Goal: Information Seeking & Learning: Learn about a topic

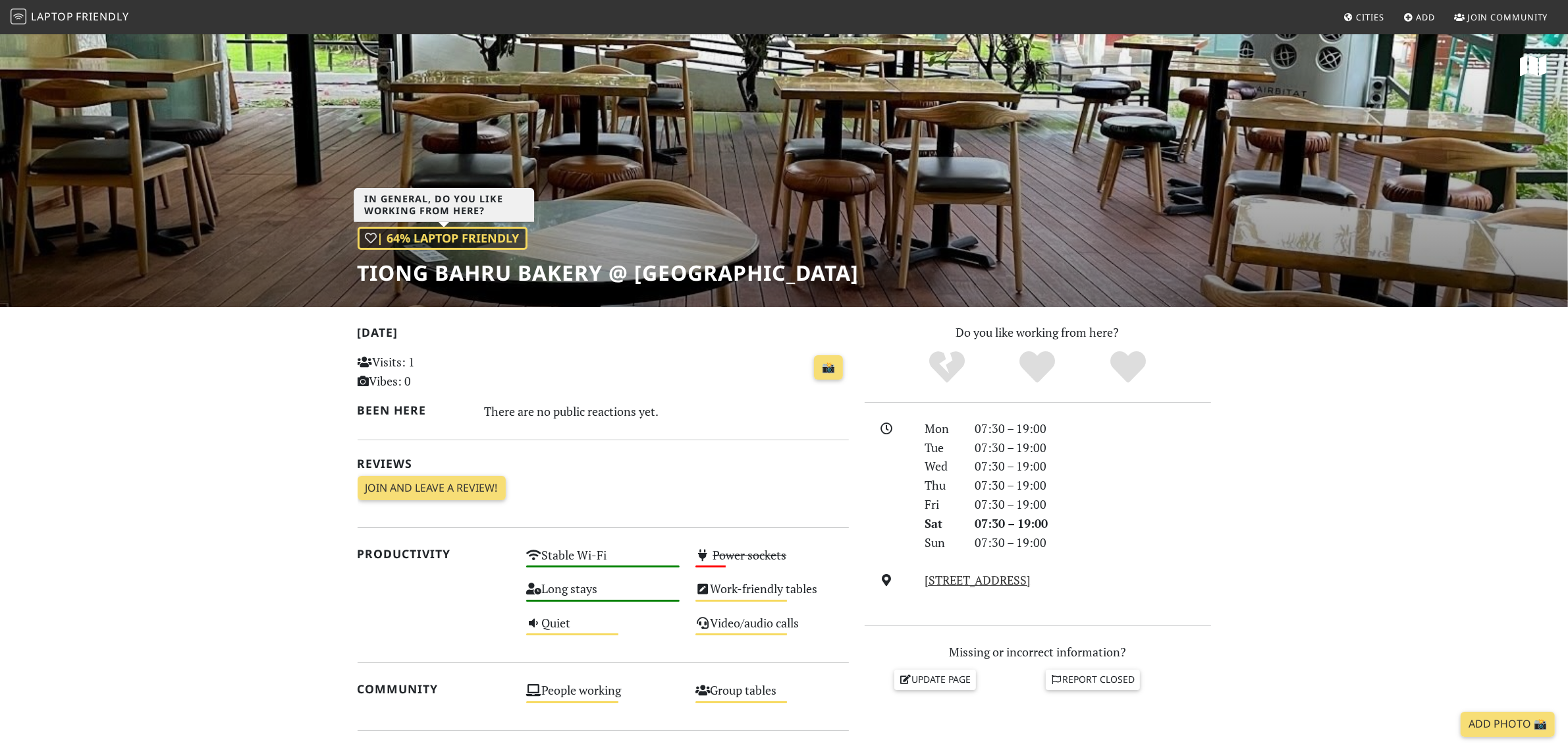
click at [407, 229] on div "| 64% Laptop Friendly" at bounding box center [443, 238] width 170 height 23
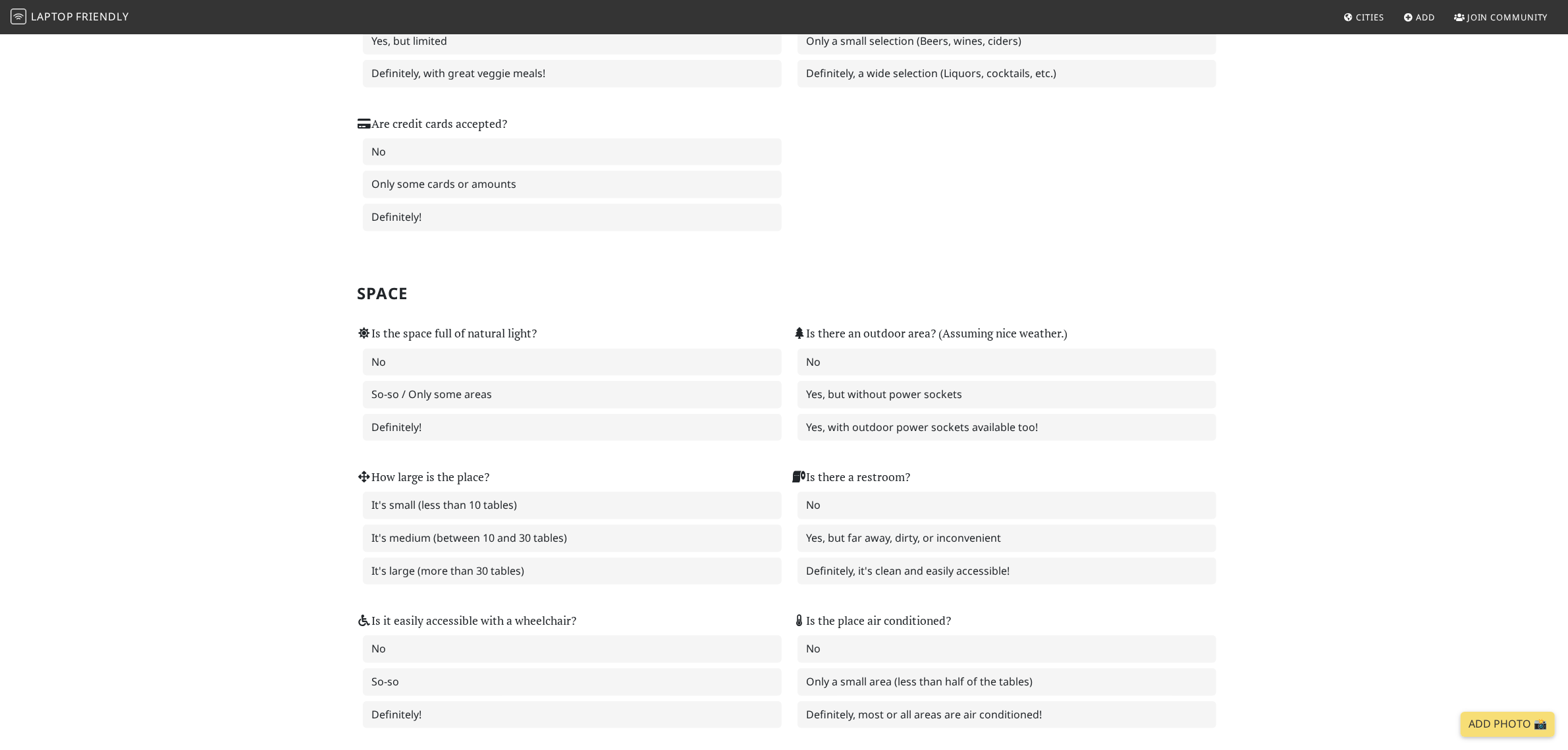
scroll to position [1235, 0]
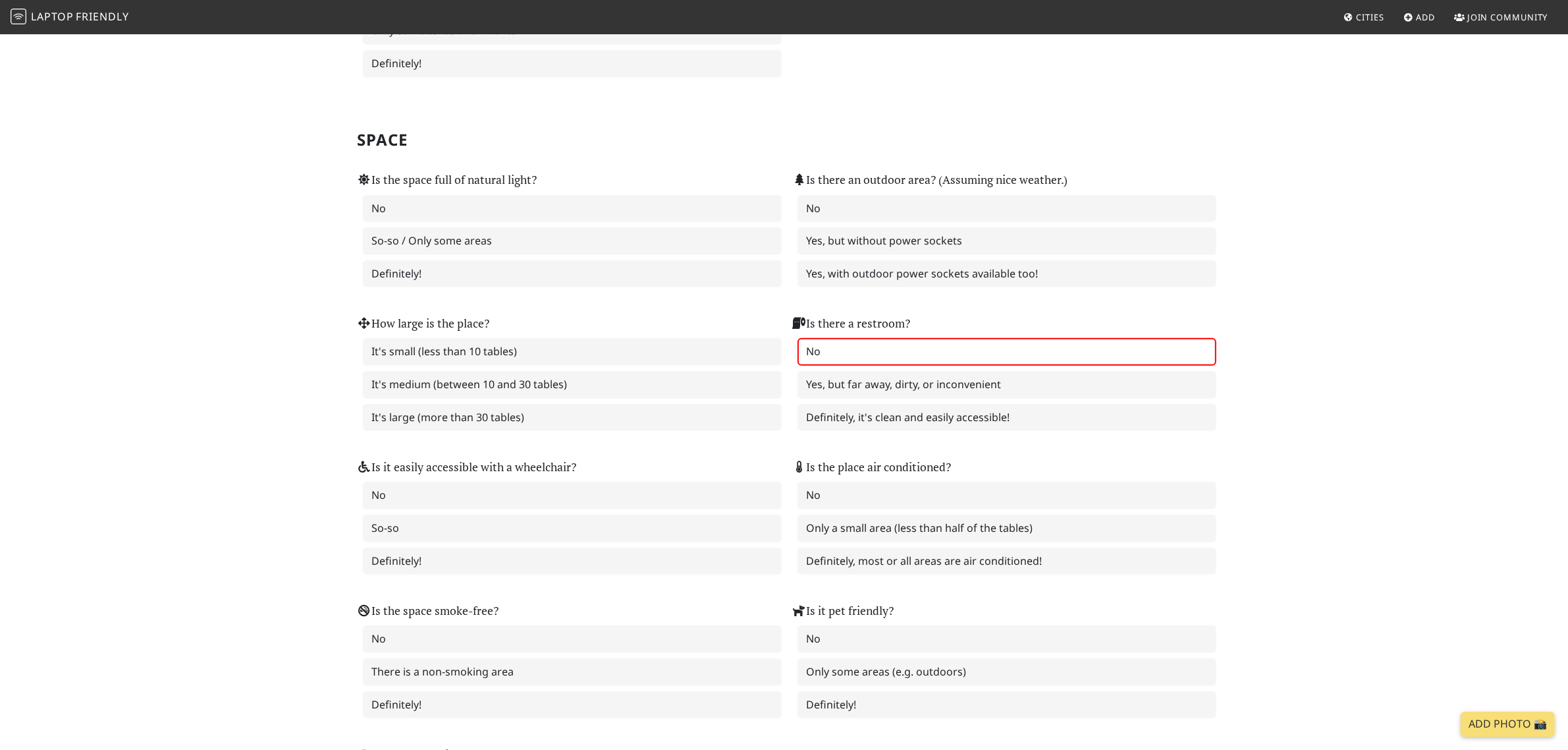
click at [817, 338] on label "No" at bounding box center [1007, 351] width 419 height 28
click at [926, 371] on label "Yes, but far away, dirty, or inconvenient" at bounding box center [1007, 385] width 419 height 28
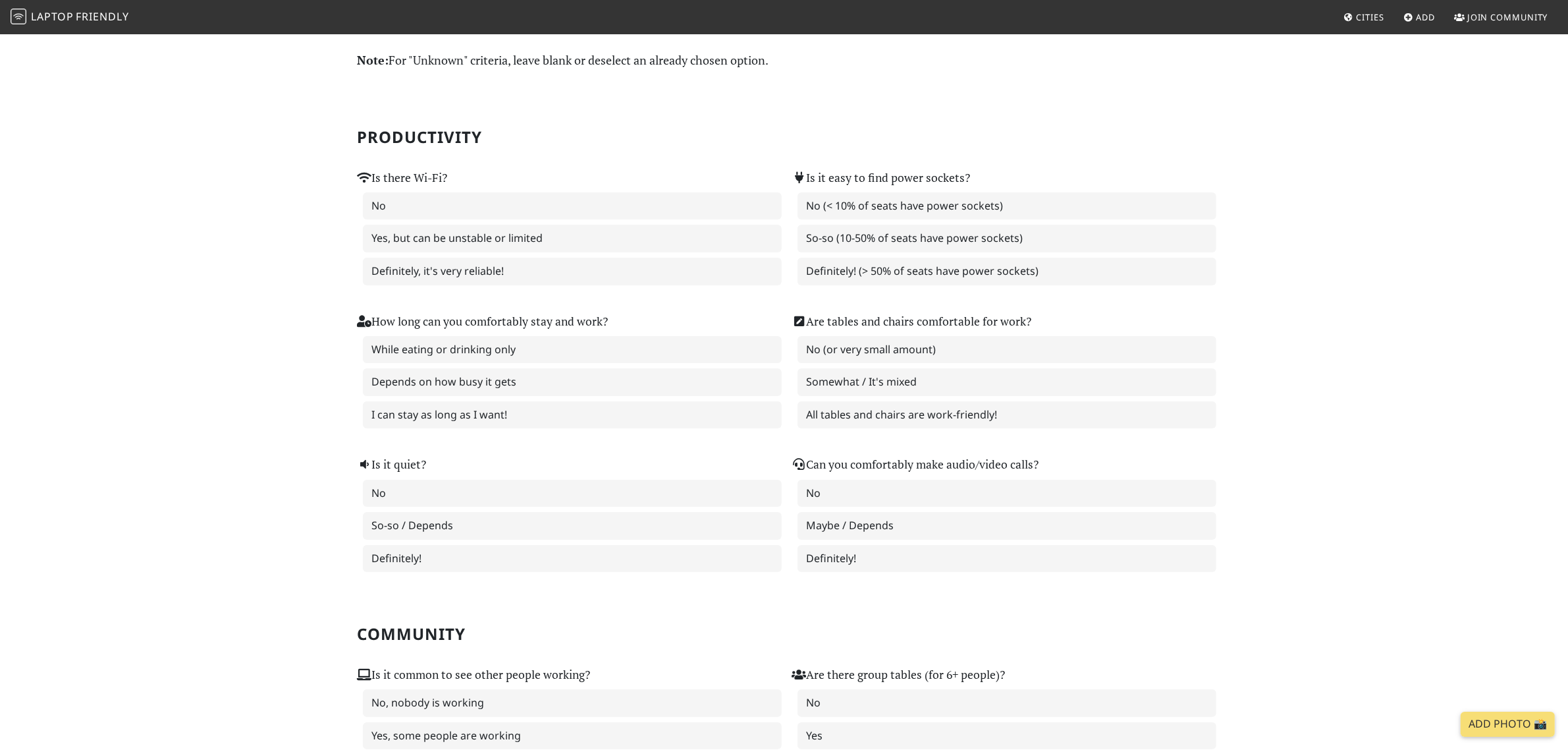
scroll to position [0, 0]
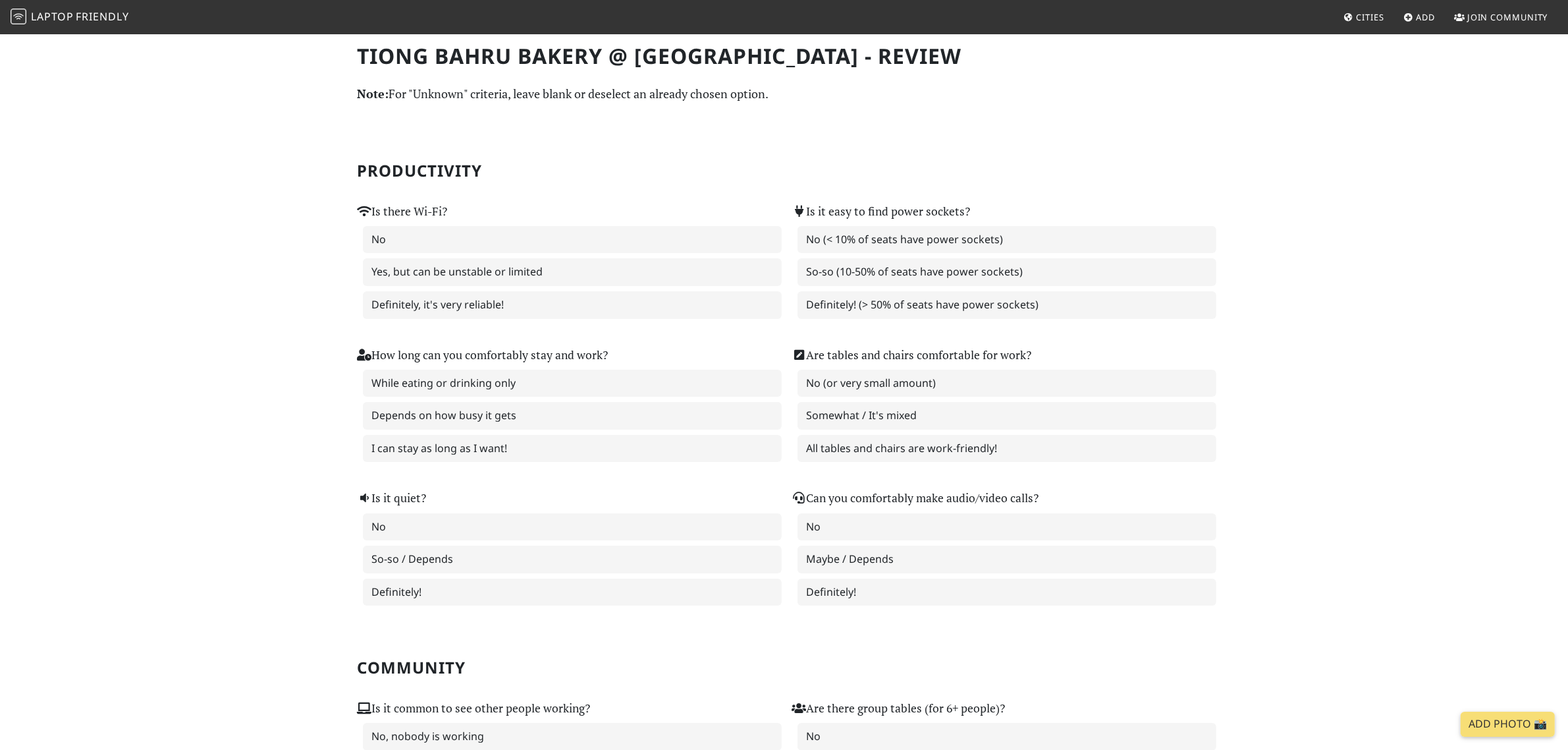
click at [73, 16] on span "Laptop" at bounding box center [52, 16] width 43 height 14
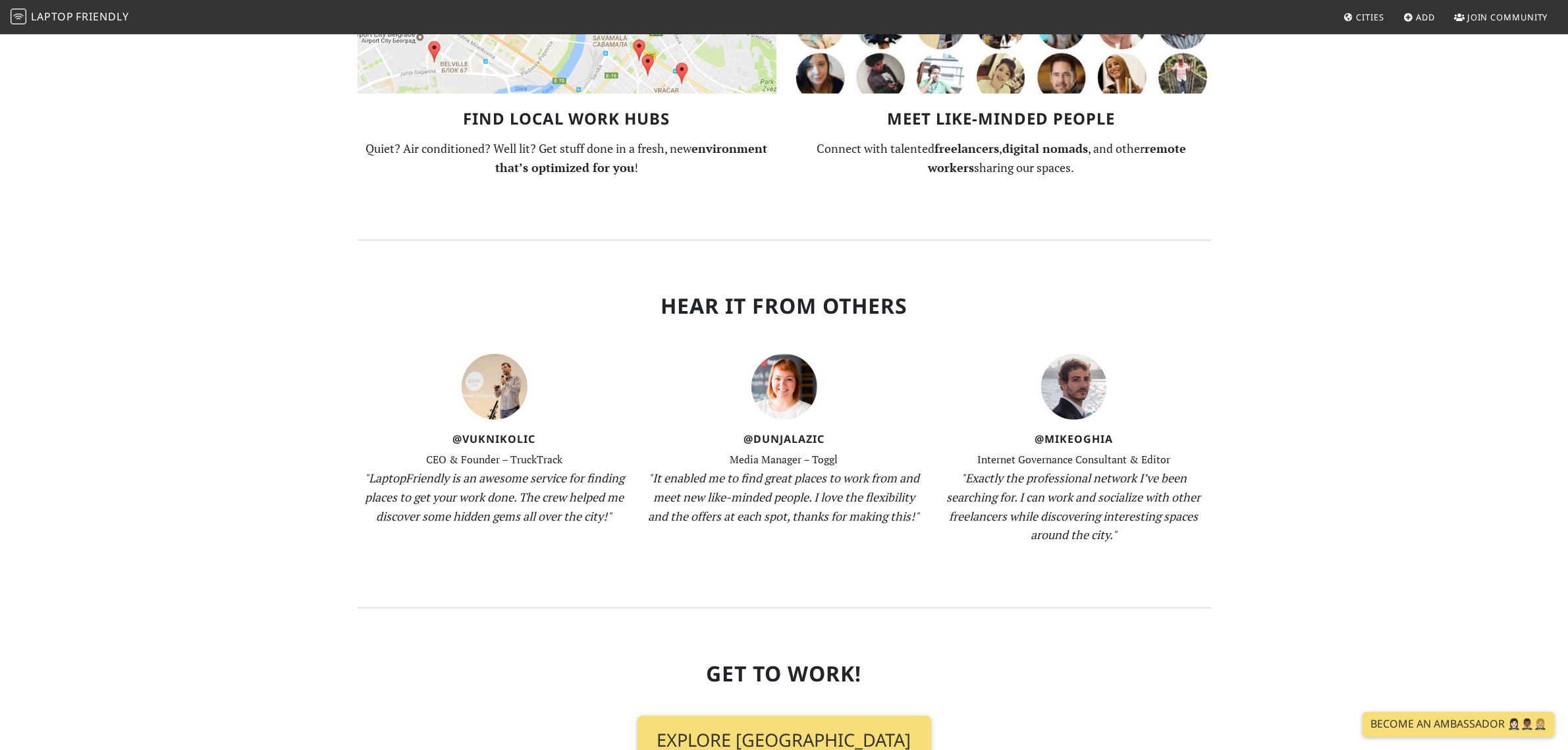
scroll to position [1235, 0]
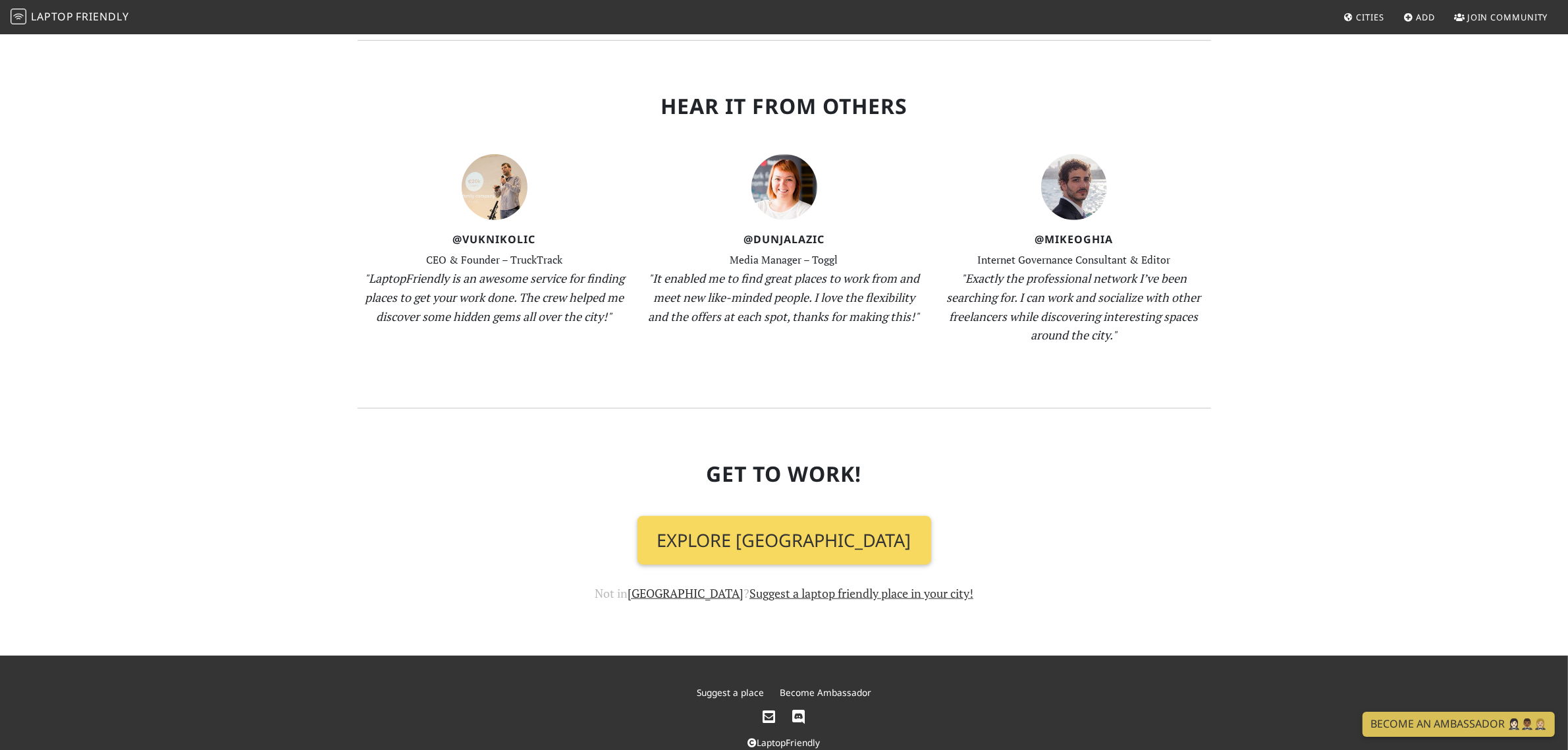
click at [794, 529] on link "Explore Singapore" at bounding box center [784, 540] width 294 height 49
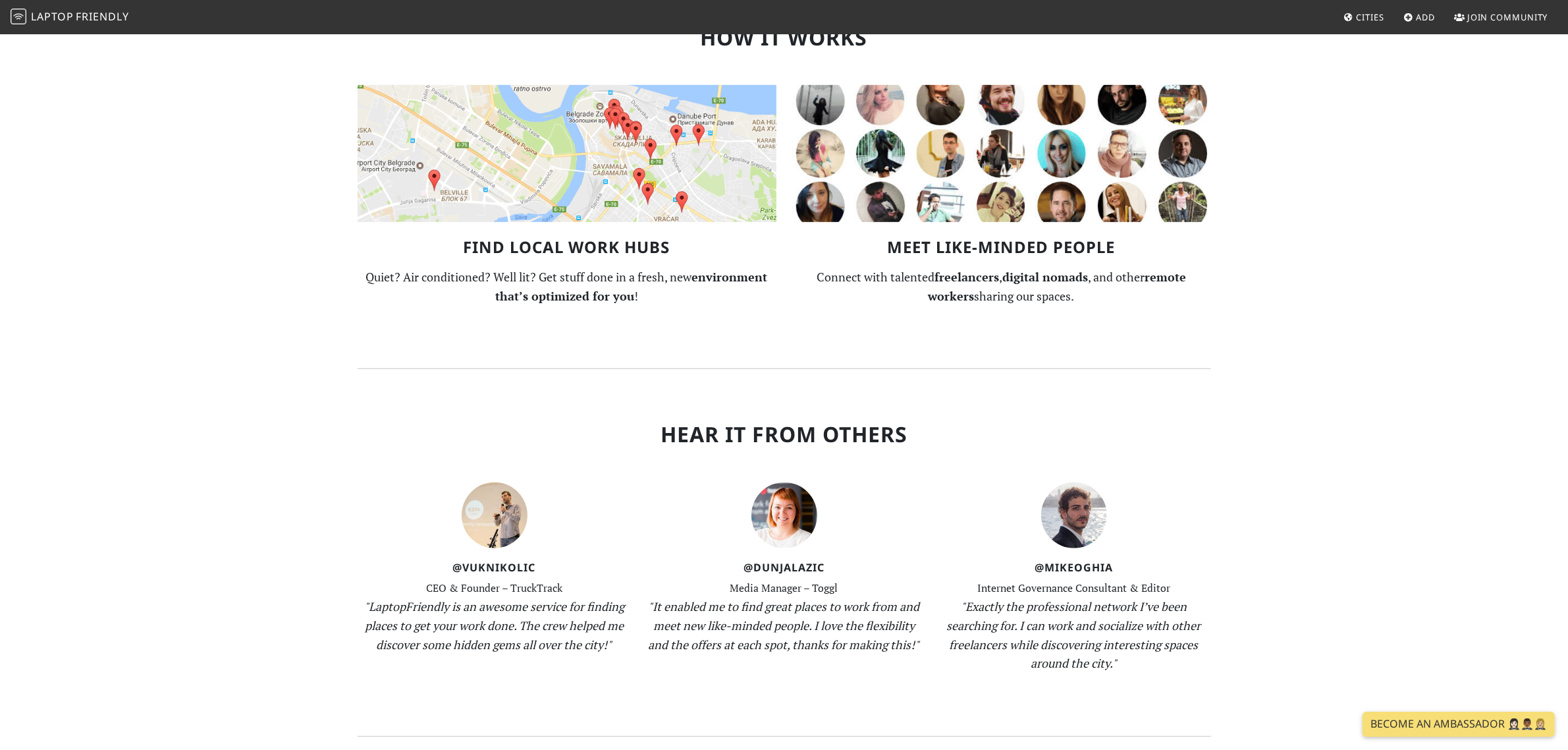
scroll to position [549, 0]
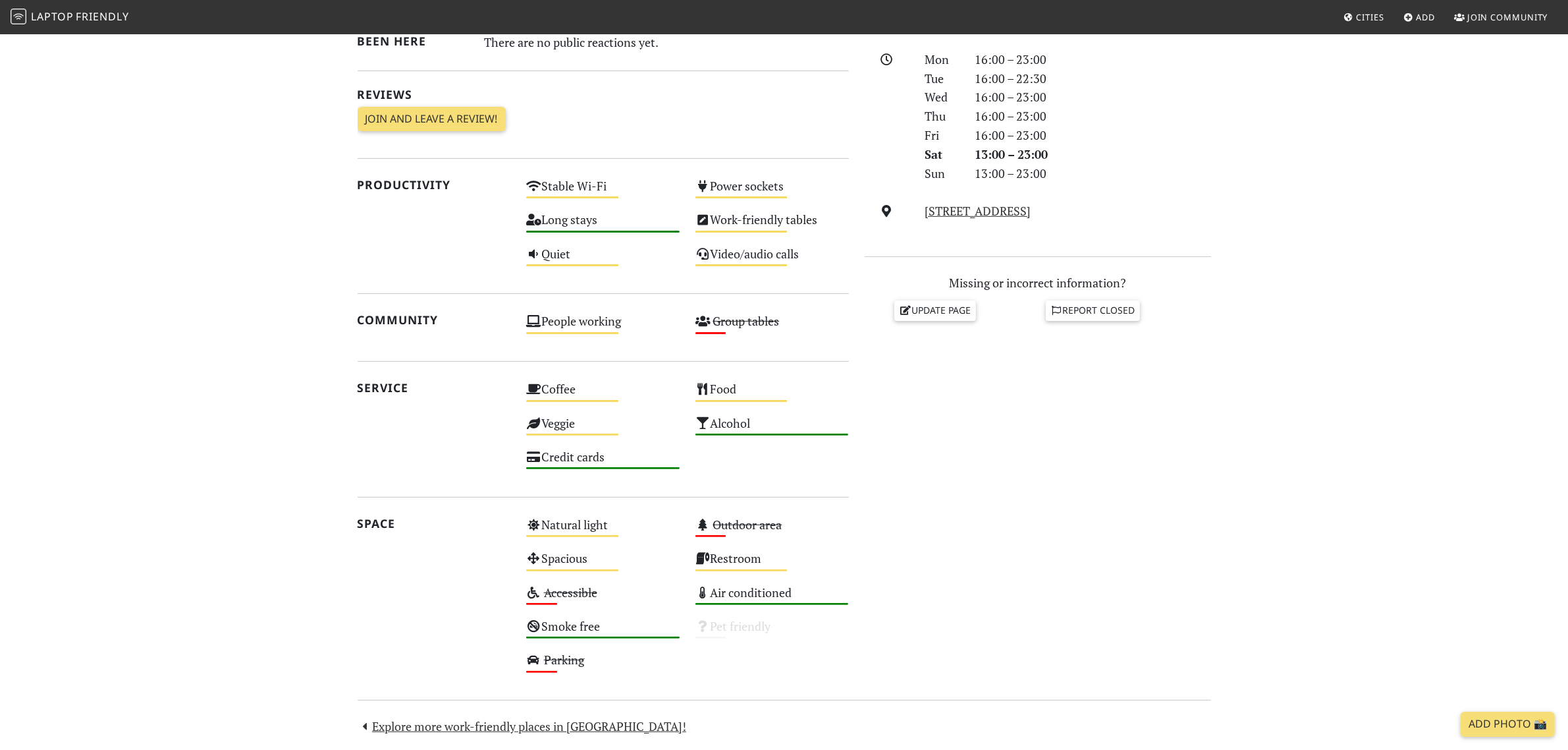
scroll to position [412, 0]
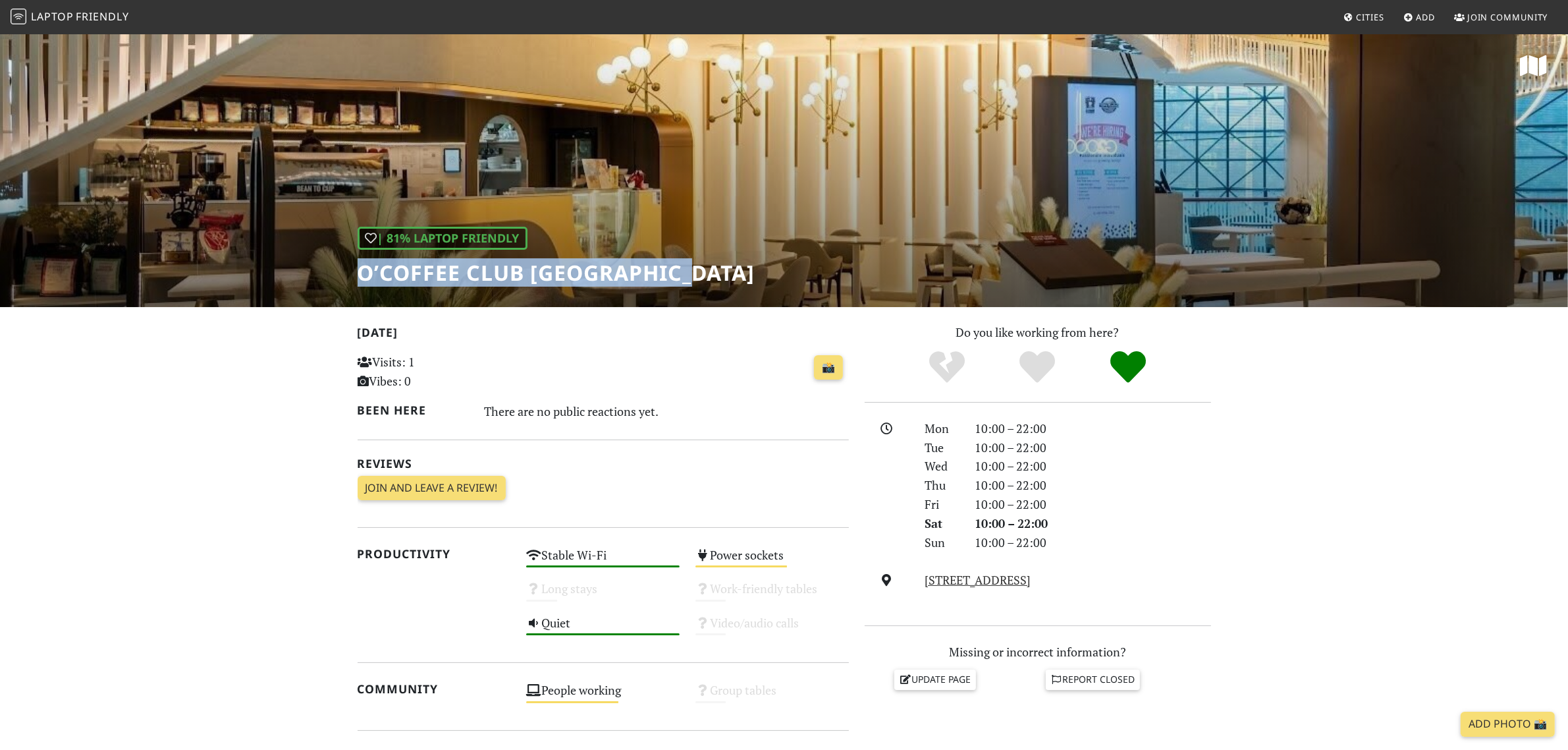
drag, startPoint x: 357, startPoint y: 265, endPoint x: 684, endPoint y: 281, distance: 327.4
click at [684, 281] on div "| 81% Laptop Friendly O’Coffee Club Raffles City" at bounding box center [784, 170] width 1568 height 274
copy h1 "O’Coffee Club Raffles City"
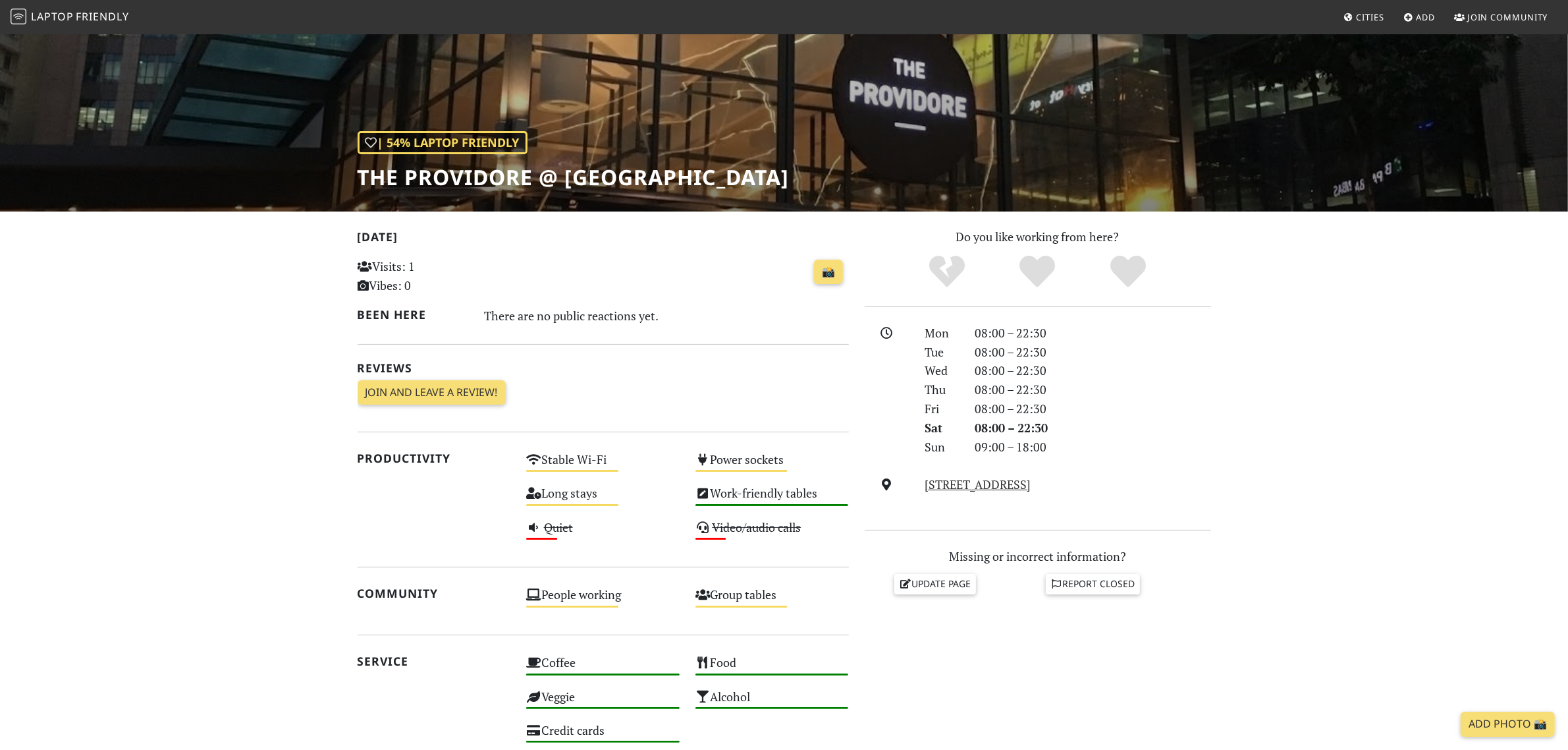
scroll to position [84, 0]
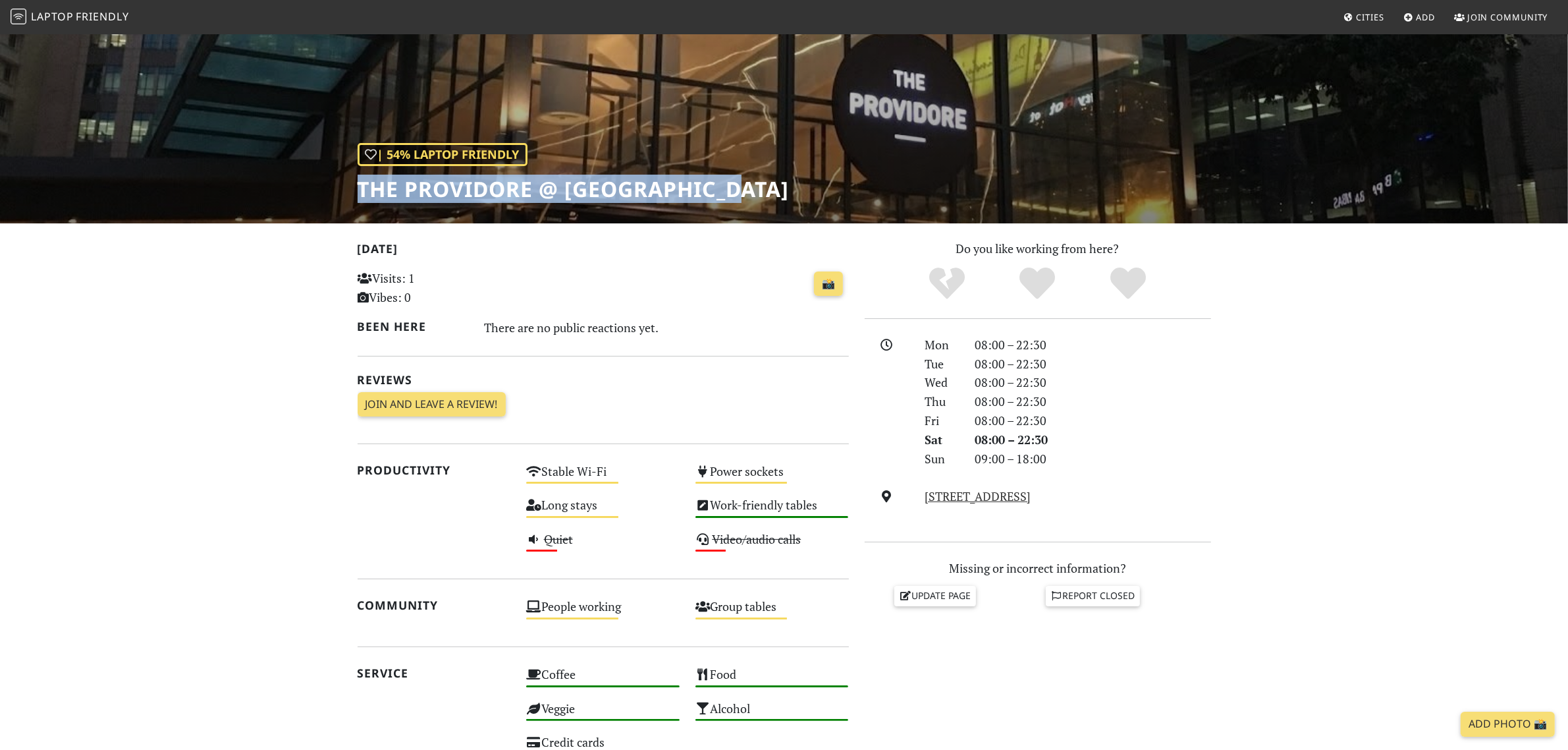
drag, startPoint x: 360, startPoint y: 189, endPoint x: 734, endPoint y: 172, distance: 374.4
click at [734, 172] on div "| 54% Laptop Friendly The Providore @ Raffles Place" at bounding box center [784, 86] width 1568 height 274
copy h1 "The Providore @ Raffles Place"
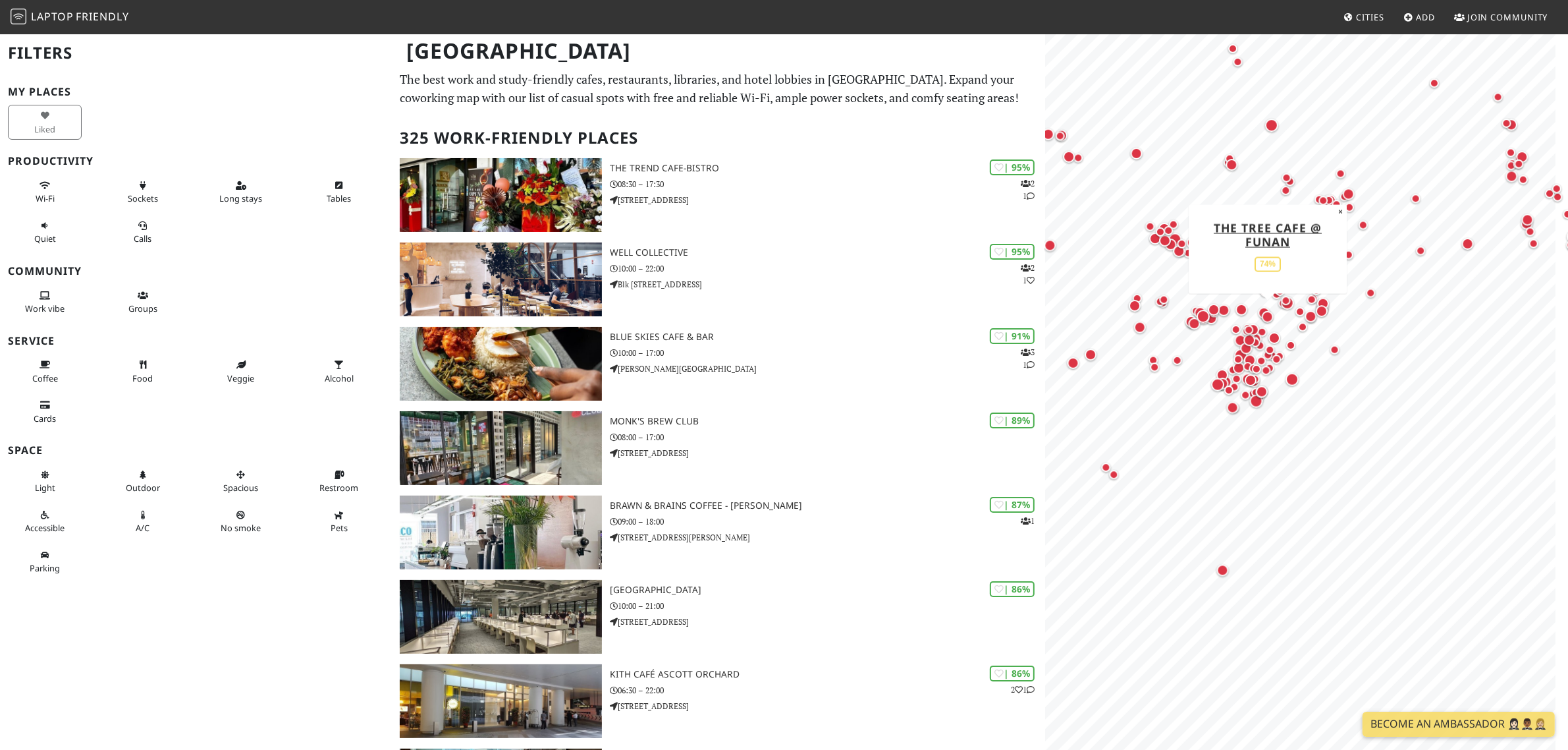
drag, startPoint x: 1318, startPoint y: 580, endPoint x: 1256, endPoint y: 291, distance: 295.6
click at [1256, 324] on div "Map marker" at bounding box center [1262, 331] width 16 height 16
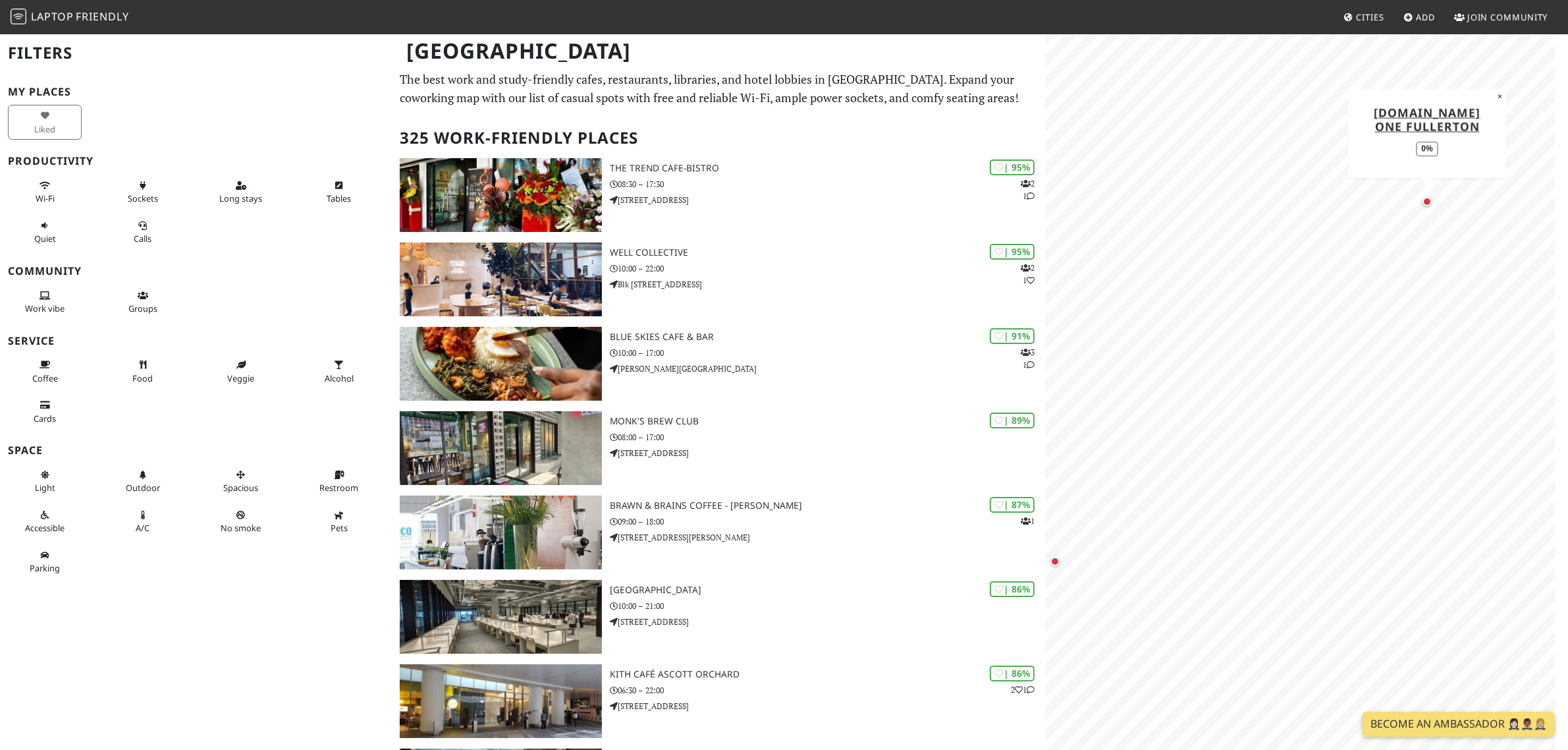
click at [1433, 206] on div "Map marker" at bounding box center [1427, 202] width 16 height 16
click at [1429, 202] on div "Map marker" at bounding box center [1427, 202] width 9 height 9
click at [1567, 157] on html "Laptop Friendly Cities Add Join Community [GEOGRAPHIC_DATA] Filters My Places L…" at bounding box center [784, 375] width 1568 height 750
click at [1371, 407] on div "Map marker" at bounding box center [1371, 404] width 9 height 9
click at [1206, 580] on div "Map marker" at bounding box center [1209, 576] width 9 height 9
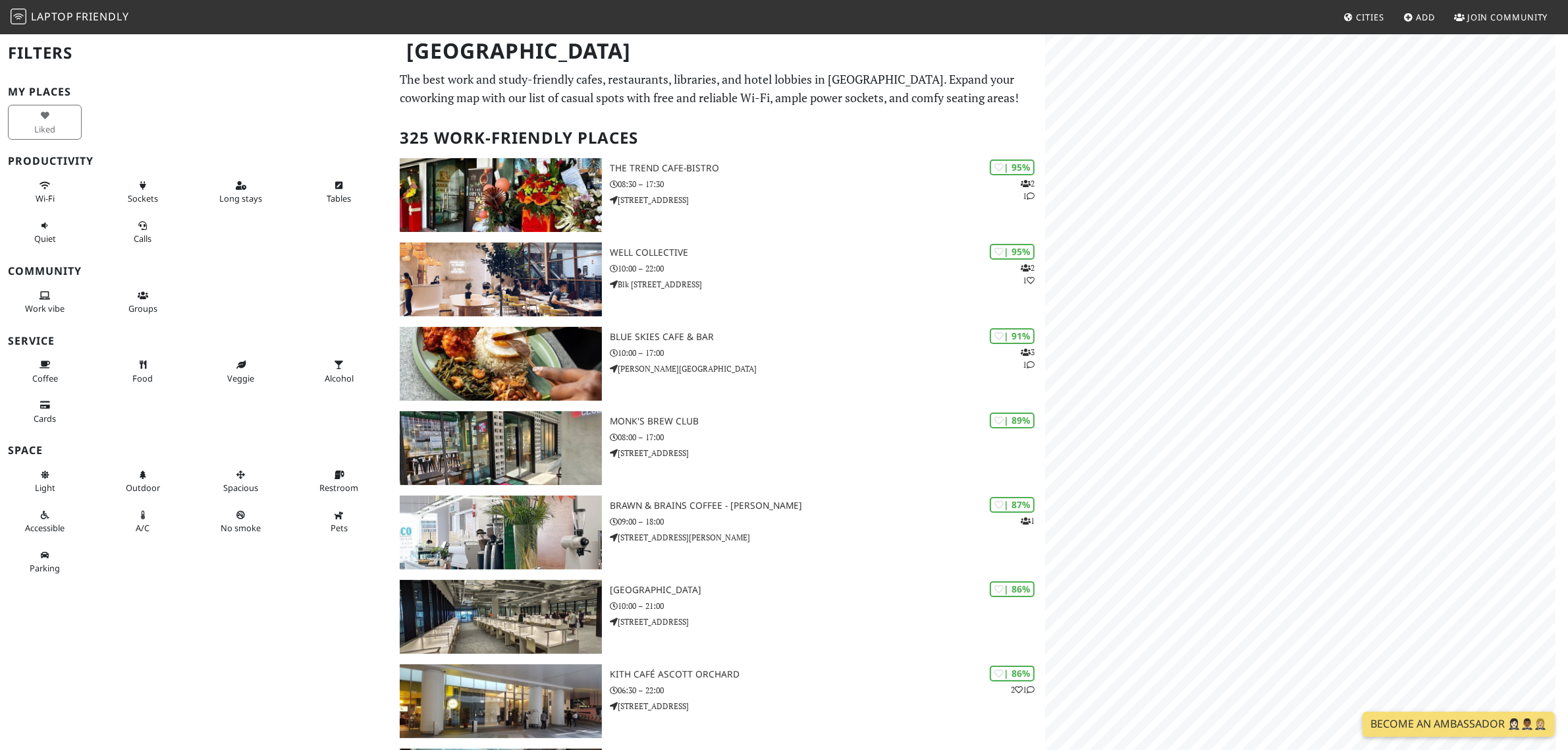
click at [1567, 120] on html "Laptop Friendly Cities Add Join Community [GEOGRAPHIC_DATA] Filters My Places L…" at bounding box center [784, 375] width 1568 height 750
